Goal: Information Seeking & Learning: Learn about a topic

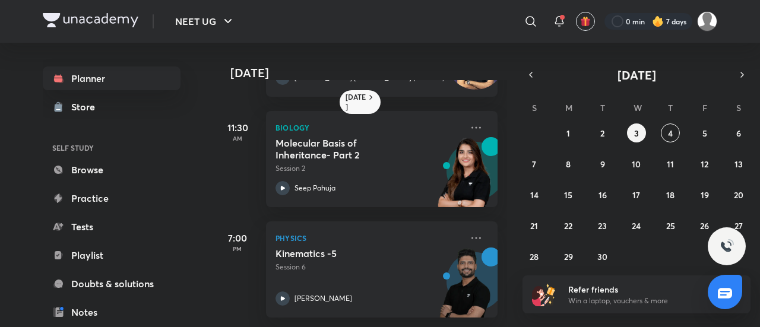
scroll to position [0, 12]
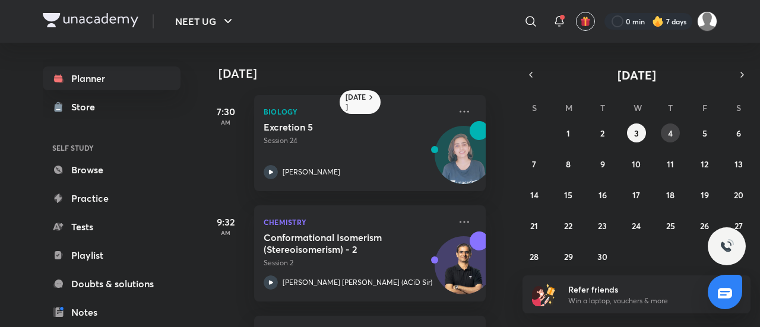
click at [668, 128] on button "4" at bounding box center [670, 133] width 19 height 19
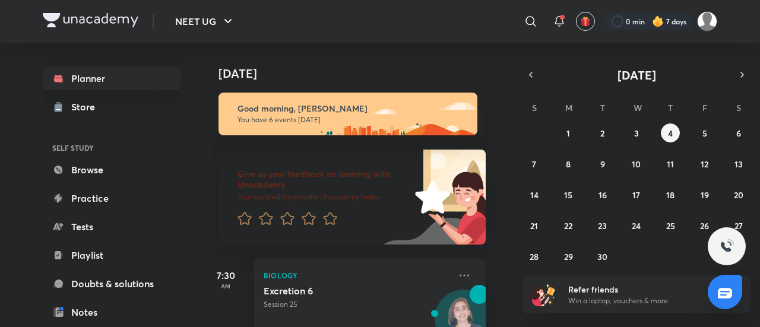
scroll to position [146, 0]
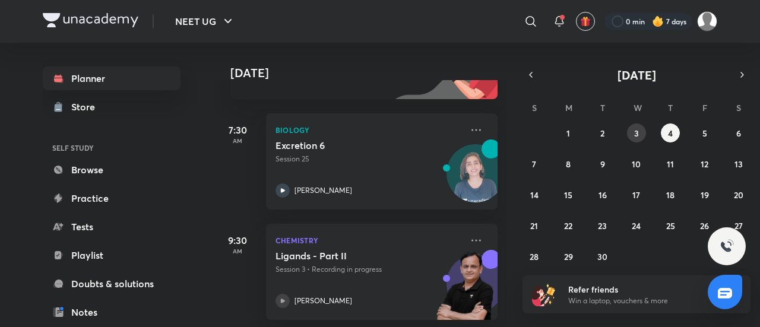
click at [636, 136] on abbr "3" at bounding box center [636, 133] width 5 height 11
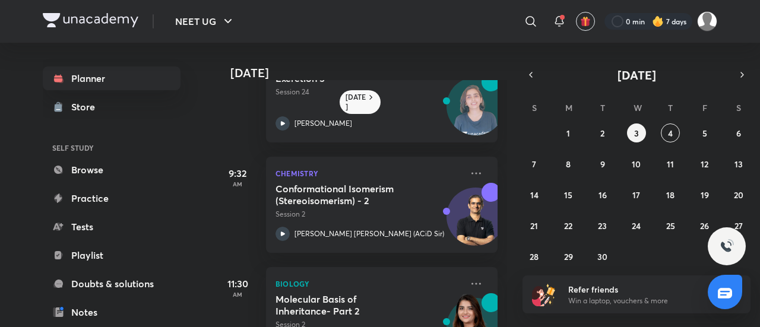
scroll to position [47, 0]
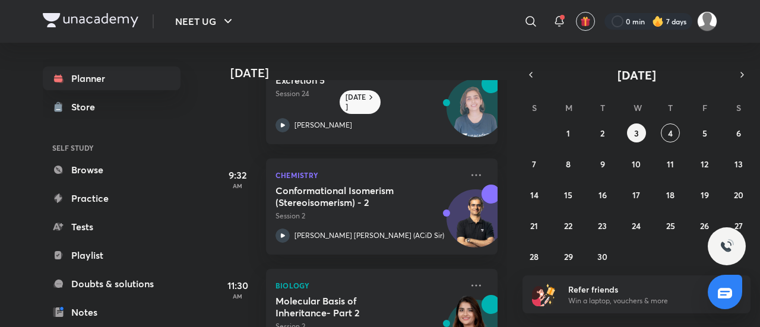
click at [386, 200] on h5 "Conformational Isomerism (Stereoisomerism) - 2" at bounding box center [350, 197] width 148 height 24
click at [674, 127] on button "4" at bounding box center [670, 133] width 19 height 19
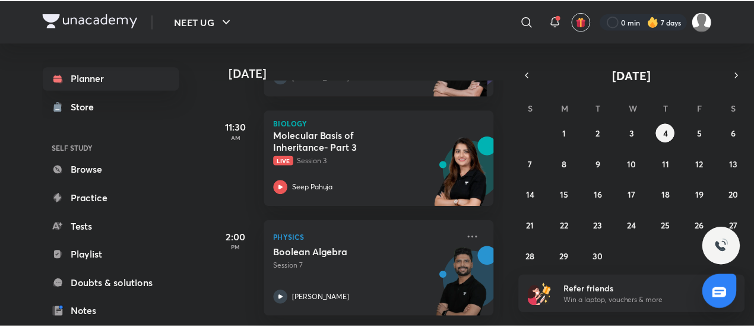
scroll to position [327, 0]
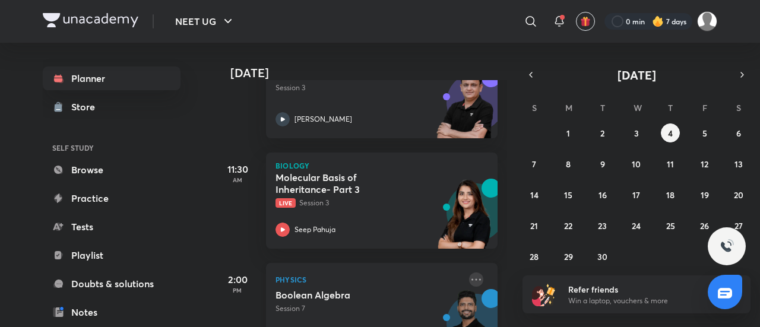
click at [469, 280] on icon at bounding box center [476, 280] width 14 height 14
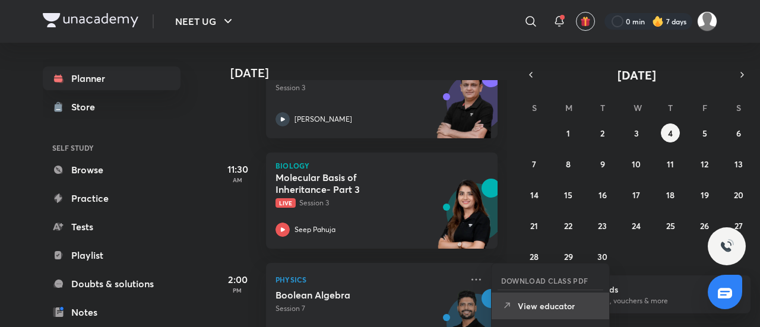
click at [537, 305] on p "View educator" at bounding box center [559, 306] width 82 height 12
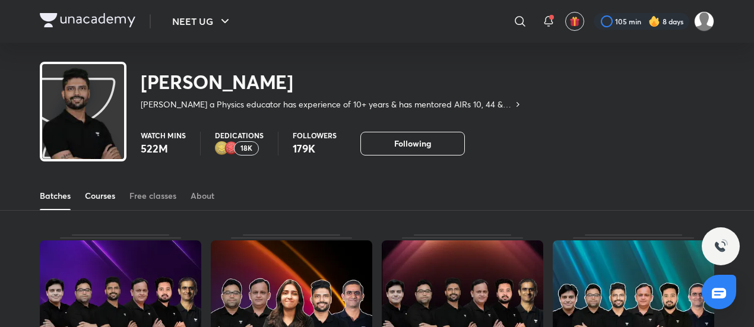
click at [104, 199] on div "Courses" at bounding box center [100, 196] width 30 height 12
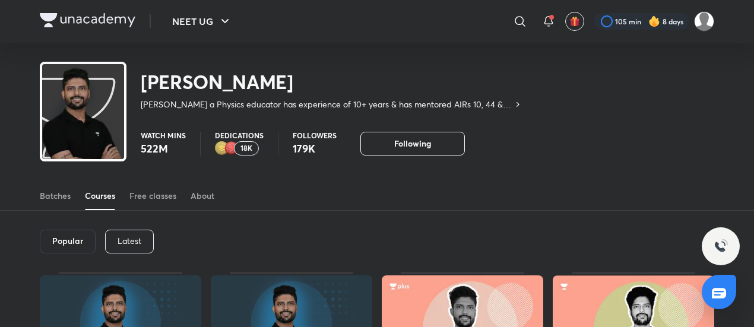
click at [120, 239] on p "Latest" at bounding box center [130, 241] width 24 height 10
drag, startPoint x: 120, startPoint y: 239, endPoint x: 366, endPoint y: 238, distance: 245.9
click at [366, 238] on div "Popular Latest" at bounding box center [377, 242] width 675 height 62
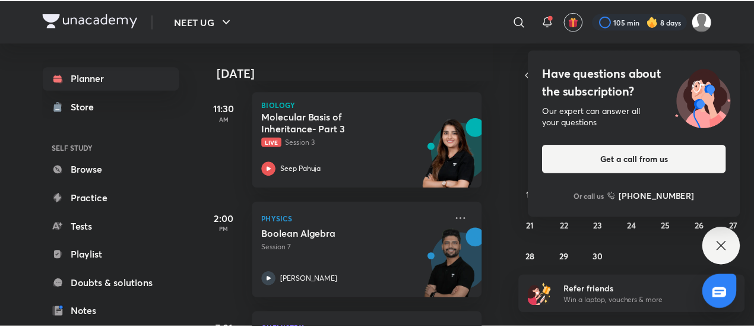
scroll to position [396, 12]
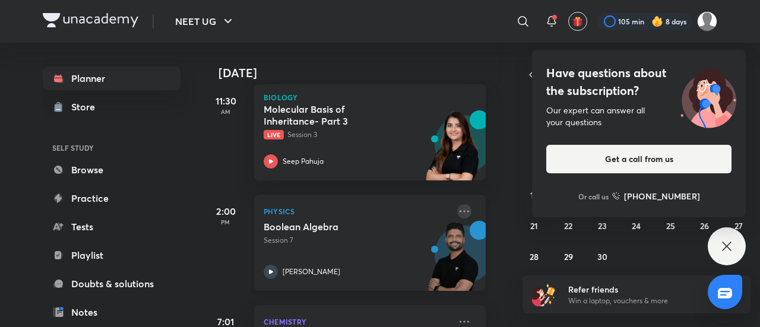
click at [457, 208] on icon at bounding box center [464, 211] width 14 height 14
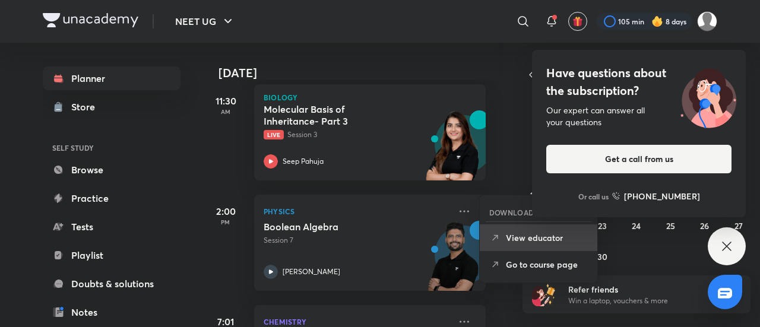
click at [526, 244] on li "View educator" at bounding box center [539, 238] width 118 height 27
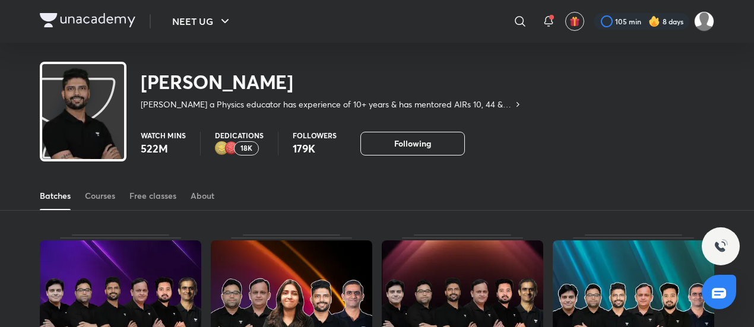
click at [80, 198] on div "Batches Courses Free classes About" at bounding box center [377, 196] width 675 height 29
click at [88, 192] on div "Courses" at bounding box center [100, 196] width 30 height 12
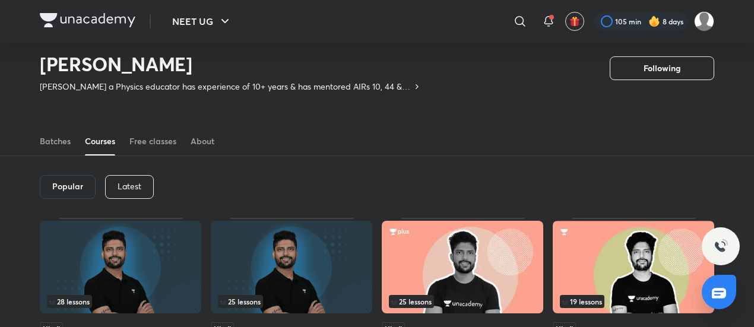
scroll to position [17, 0]
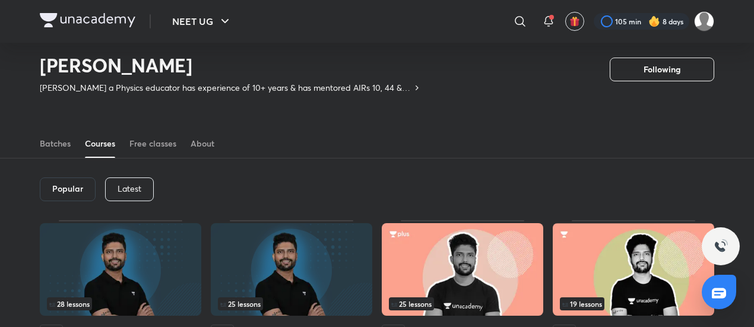
click at [128, 185] on p "Latest" at bounding box center [130, 189] width 24 height 10
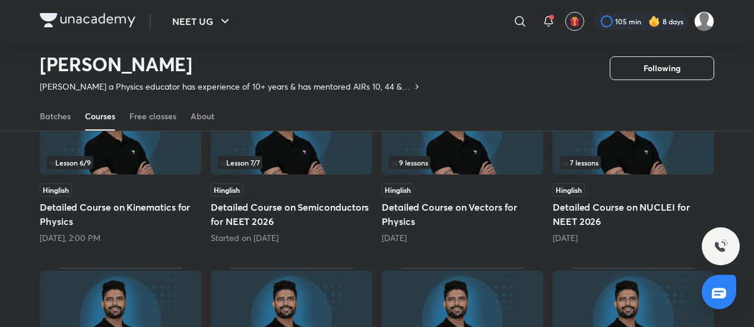
scroll to position [158, 0]
click at [257, 185] on div "Hinglish" at bounding box center [292, 190] width 162 height 13
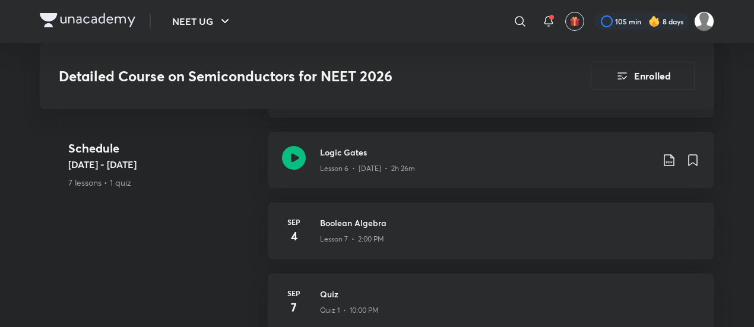
scroll to position [996, 0]
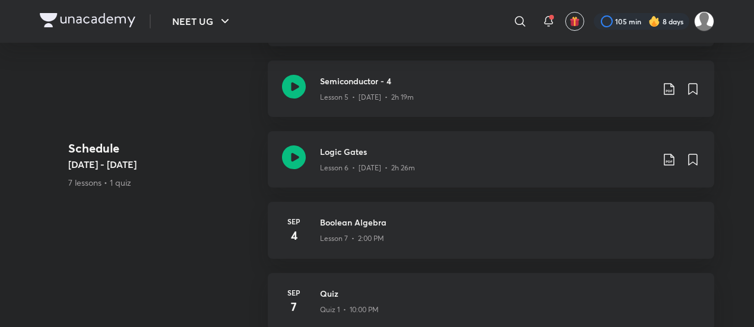
scroll to position [158, 0]
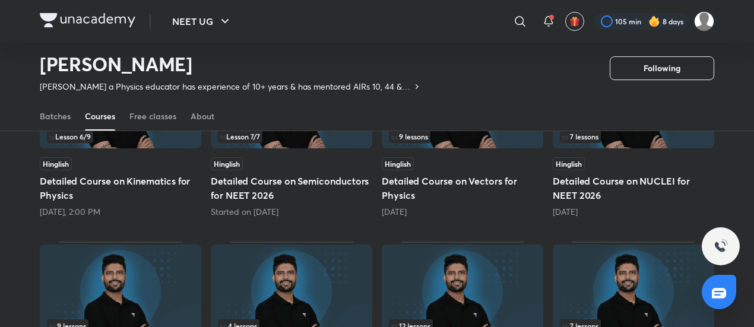
scroll to position [182, 0]
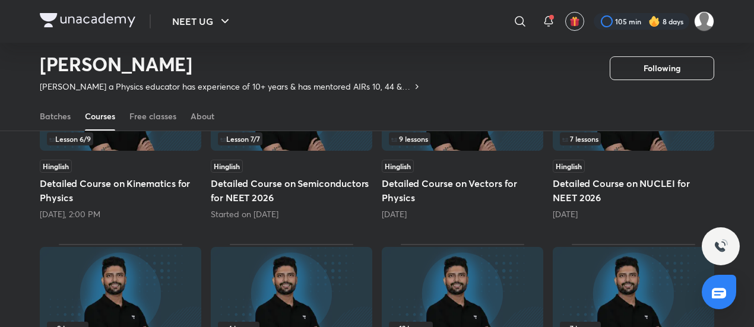
click at [144, 171] on div "Hinglish" at bounding box center [121, 166] width 162 height 13
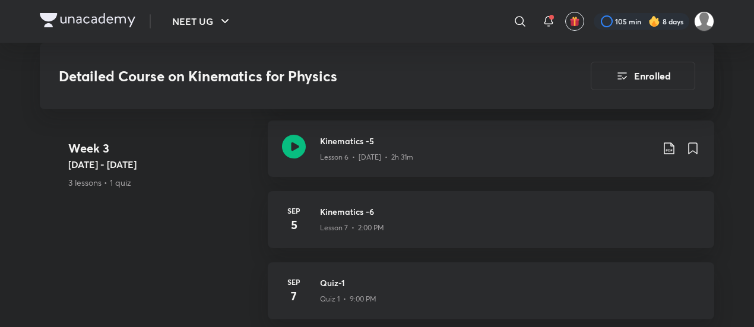
scroll to position [1120, 0]
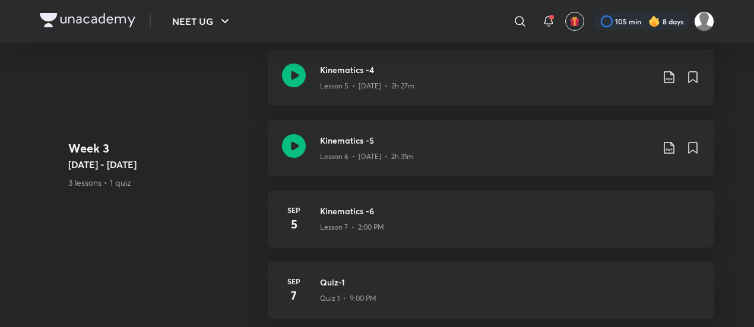
scroll to position [182, 0]
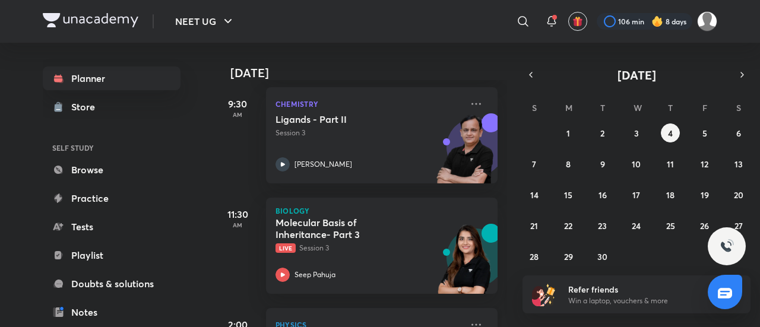
scroll to position [280, 0]
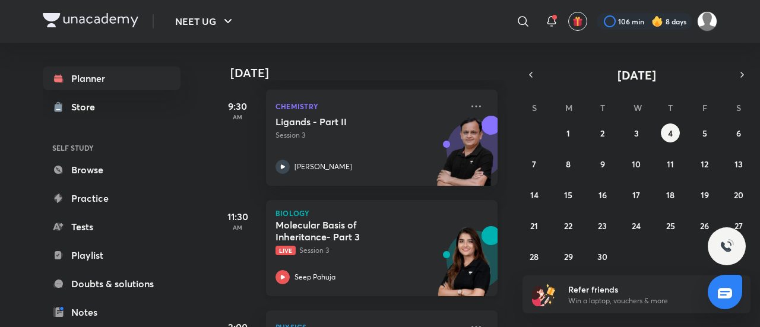
click at [380, 257] on div "Molecular Basis of Inheritance- Part 3 Live Session 3 Seep Pahuja" at bounding box center [369, 251] width 187 height 65
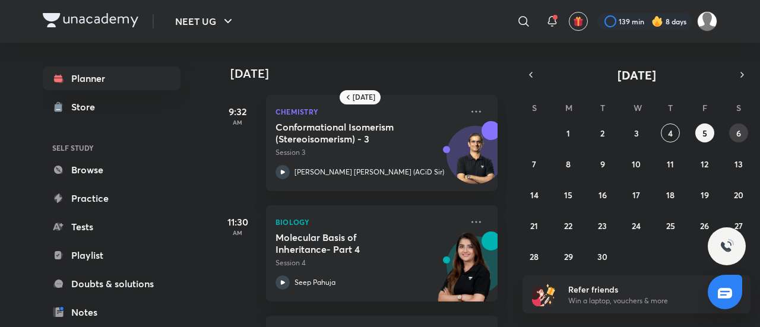
click at [741, 132] on abbr "6" at bounding box center [739, 133] width 5 height 11
